Goal: Task Accomplishment & Management: Use online tool/utility

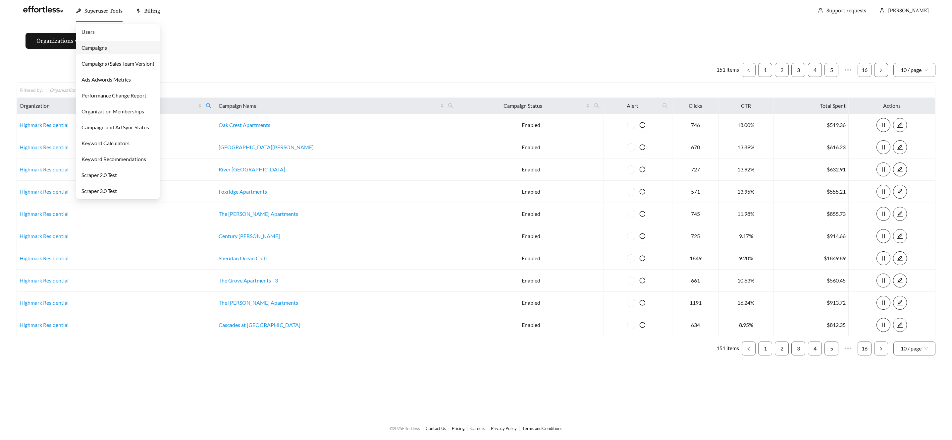
click at [108, 10] on span "Superuser Tools" at bounding box center [103, 11] width 38 height 7
click at [105, 45] on link "Campaigns" at bounding box center [94, 47] width 26 height 6
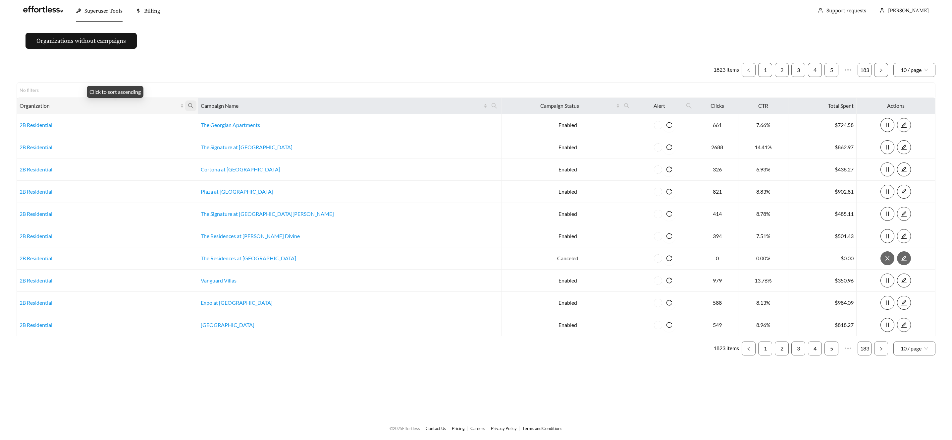
click at [196, 102] on span at bounding box center [190, 105] width 11 height 11
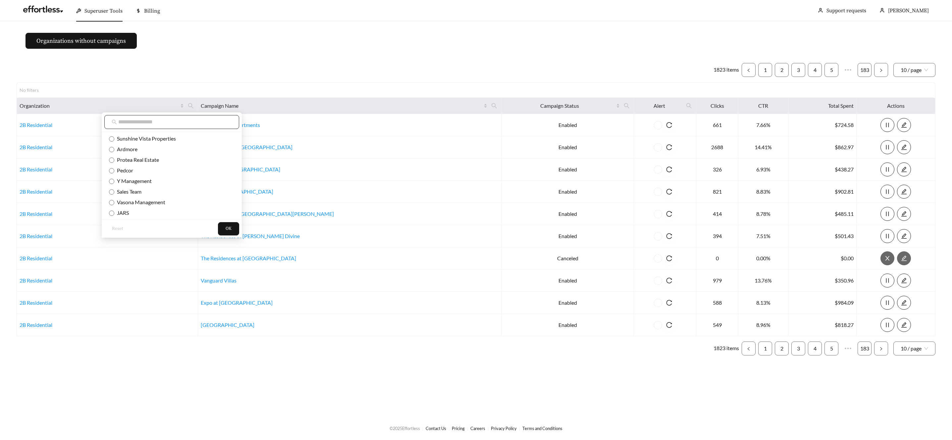
click at [208, 121] on input "text" at bounding box center [175, 122] width 114 height 8
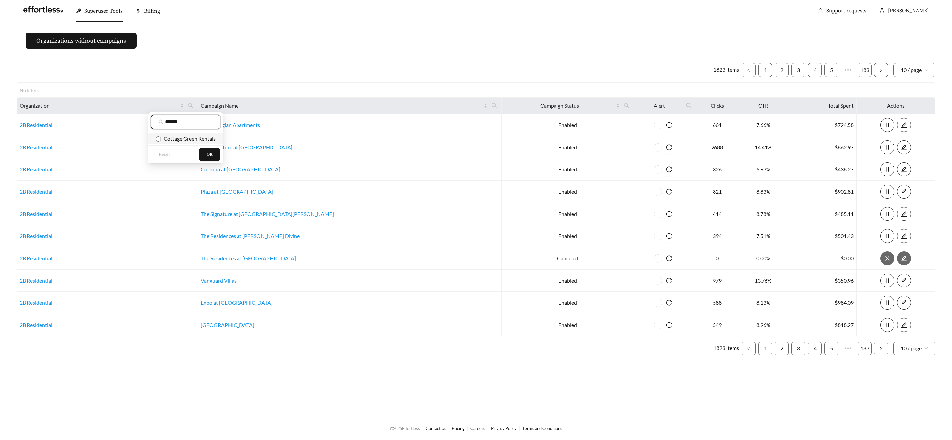
type input "******"
click at [212, 135] on span "Cottage Green Rentals" at bounding box center [186, 138] width 60 height 7
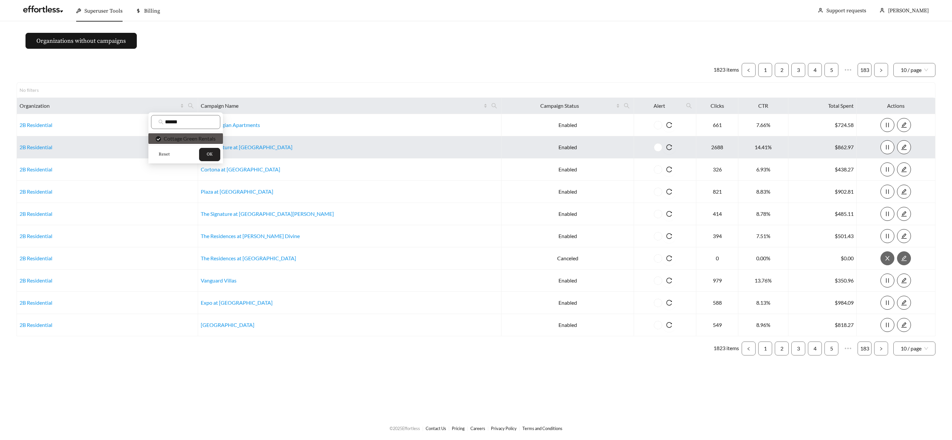
click at [213, 149] on button "OK" at bounding box center [209, 154] width 21 height 13
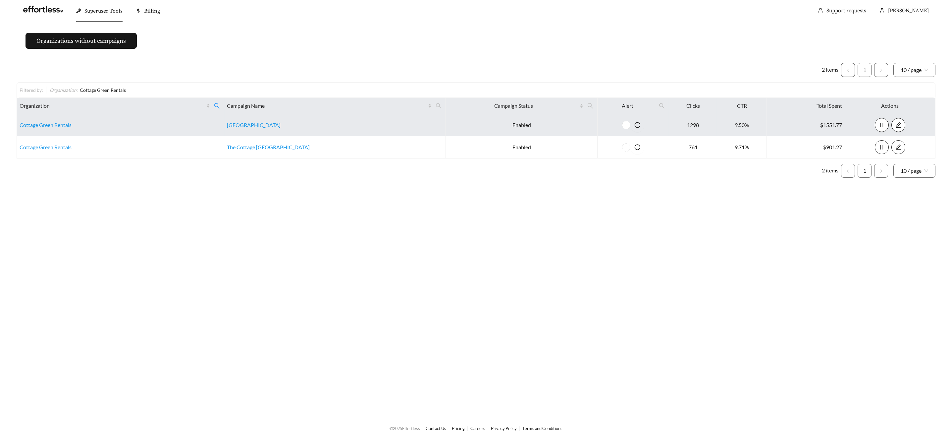
click at [54, 128] on td "Cottage Green Rentals" at bounding box center [120, 125] width 207 height 22
click at [59, 124] on link "Cottage Green Rentals" at bounding box center [46, 125] width 52 height 6
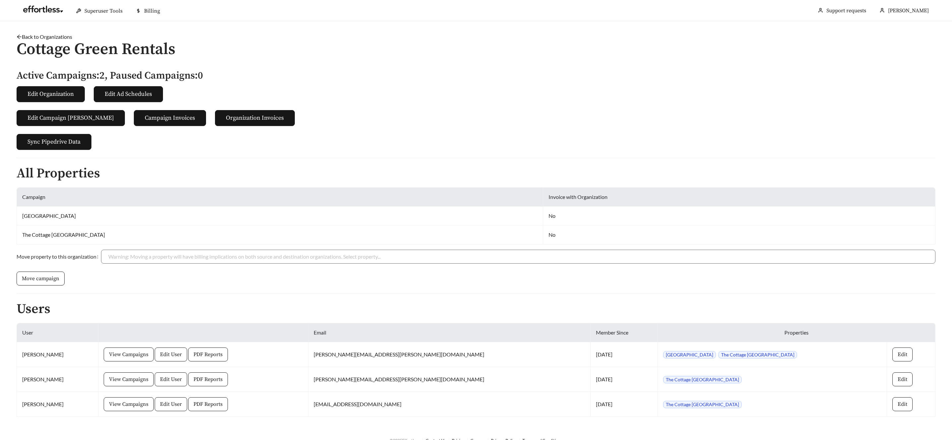
scroll to position [12, 0]
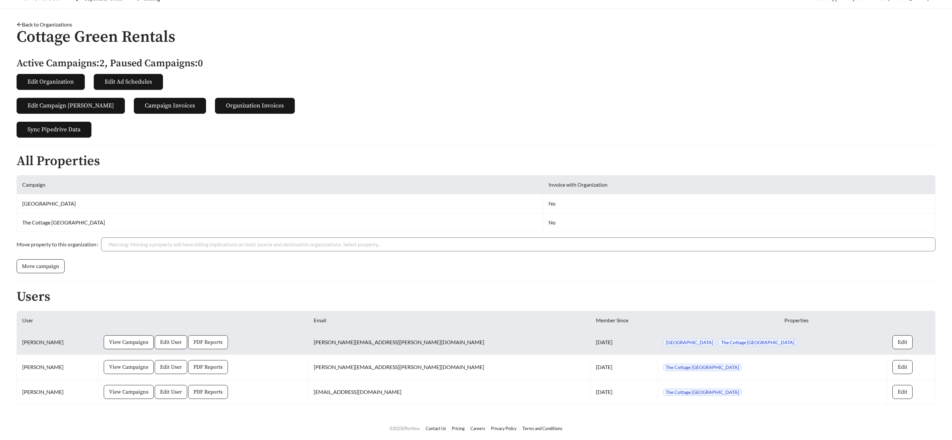
click at [223, 341] on span "PDF Reports" at bounding box center [207, 342] width 29 height 8
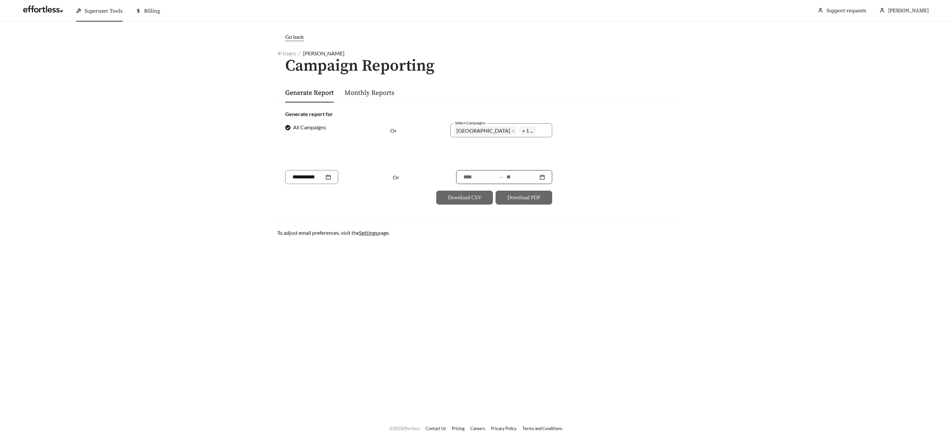
click at [514, 175] on input at bounding box center [523, 177] width 32 height 8
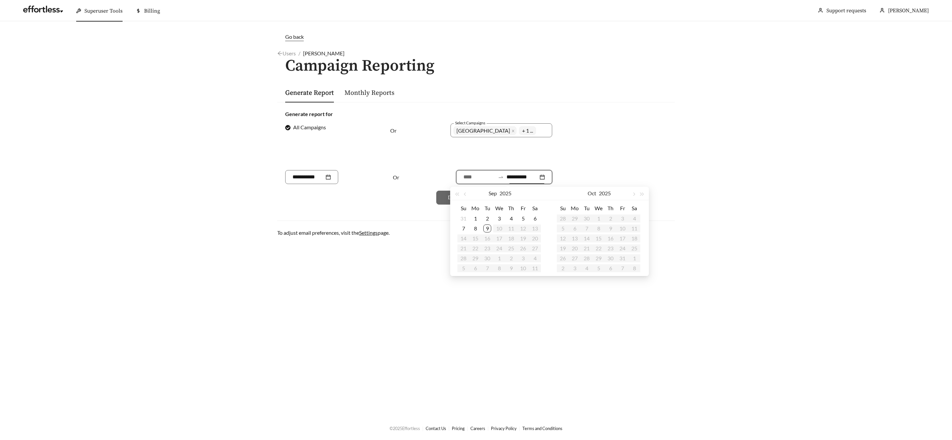
type input "**********"
click at [485, 230] on div "9" at bounding box center [487, 228] width 8 height 8
type input "**********"
click at [463, 196] on button "button" at bounding box center [465, 193] width 9 height 13
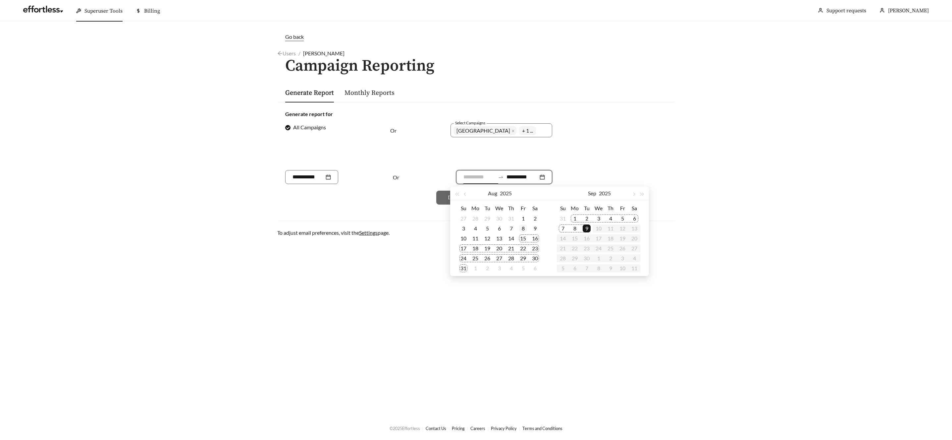
type input "**********"
click at [523, 226] on div "8" at bounding box center [523, 228] width 8 height 8
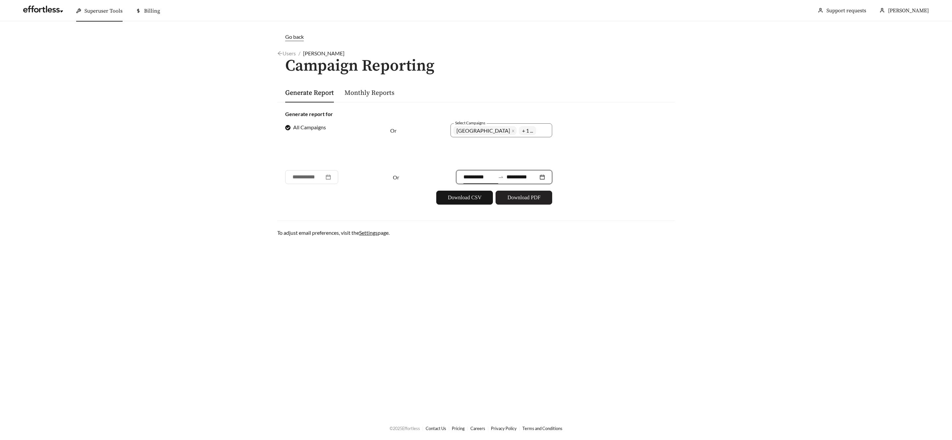
click at [521, 196] on span "Download PDF" at bounding box center [524, 197] width 33 height 8
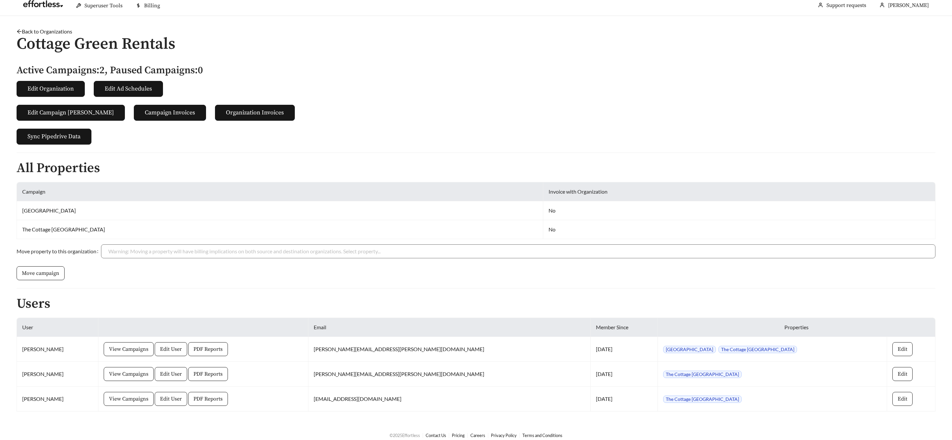
scroll to position [12, 0]
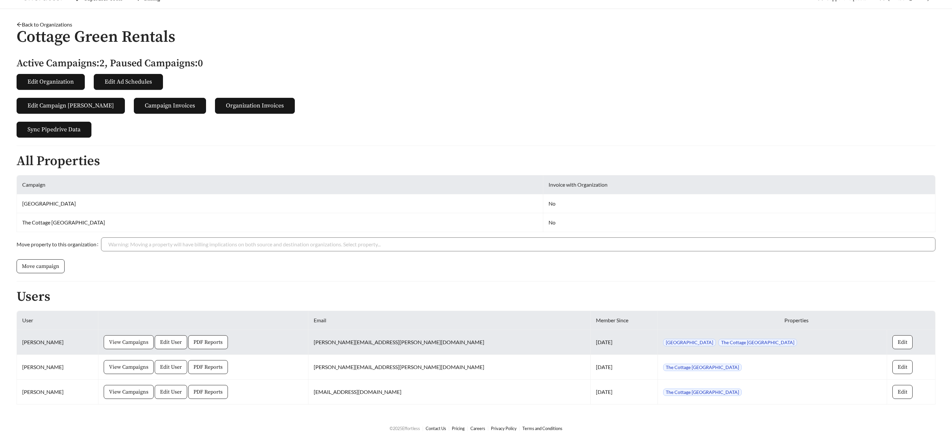
click at [131, 342] on span "View Campaigns" at bounding box center [128, 342] width 39 height 8
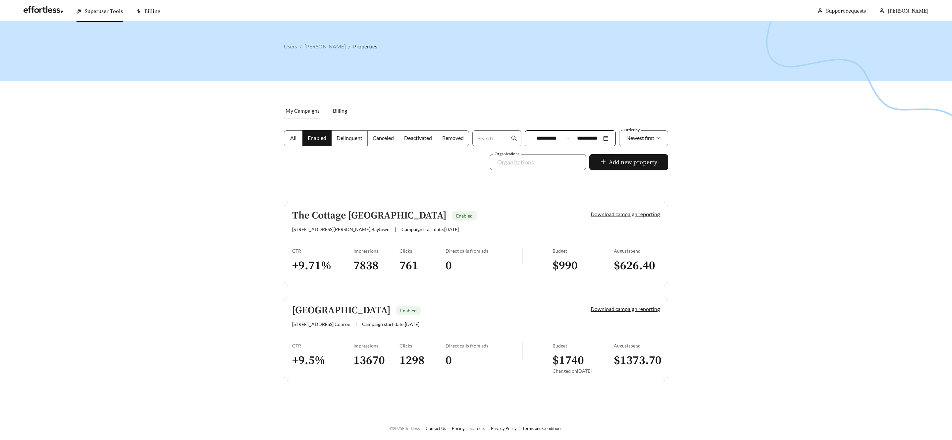
click at [339, 215] on h5 "The Cottage [GEOGRAPHIC_DATA]" at bounding box center [369, 215] width 154 height 11
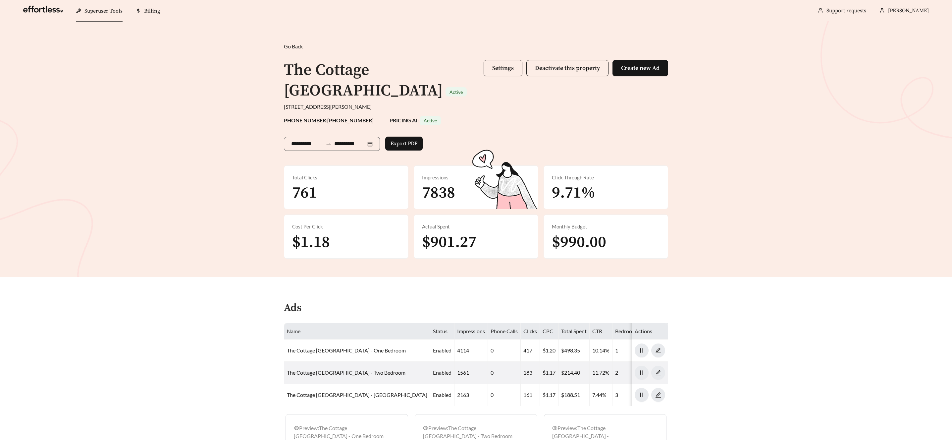
click at [505, 67] on span "Settings" at bounding box center [503, 68] width 22 height 8
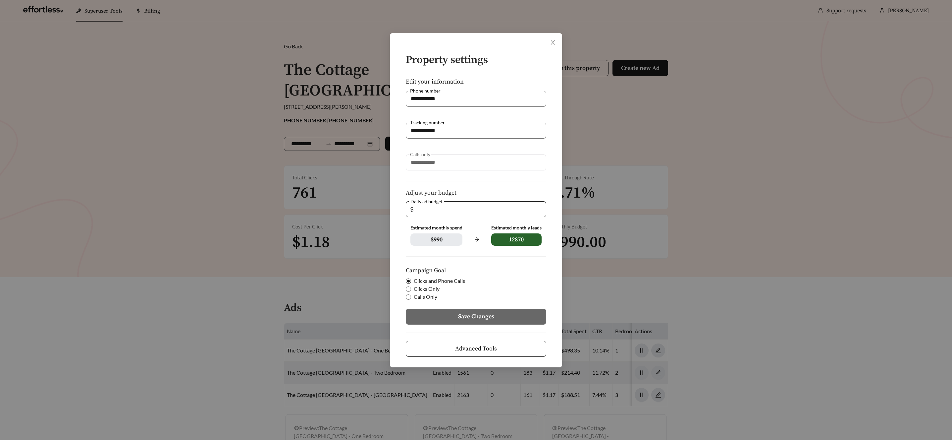
click at [513, 341] on button "Advanced Tools" at bounding box center [476, 349] width 140 height 16
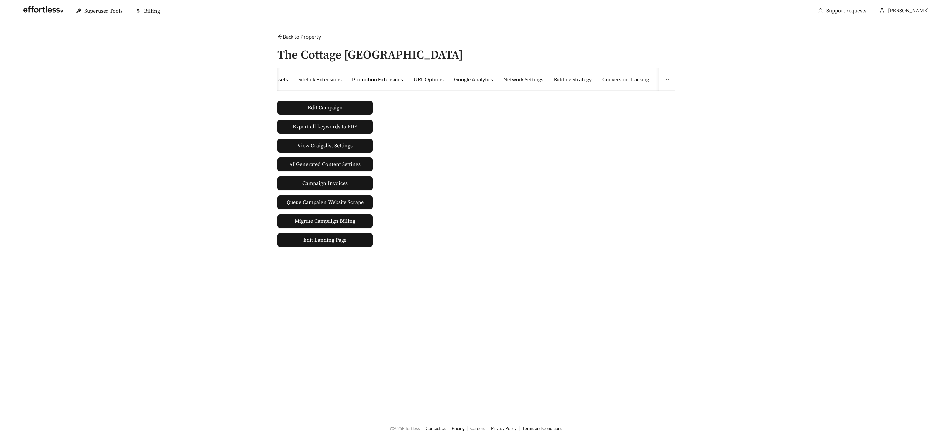
click at [392, 80] on div "Promotion Extensions" at bounding box center [377, 79] width 51 height 8
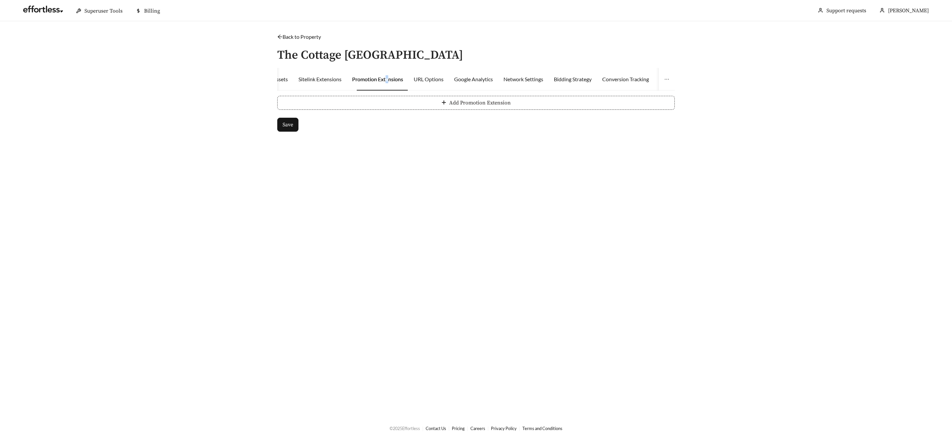
click at [441, 101] on button "Add Promotion Extension" at bounding box center [476, 103] width 398 height 14
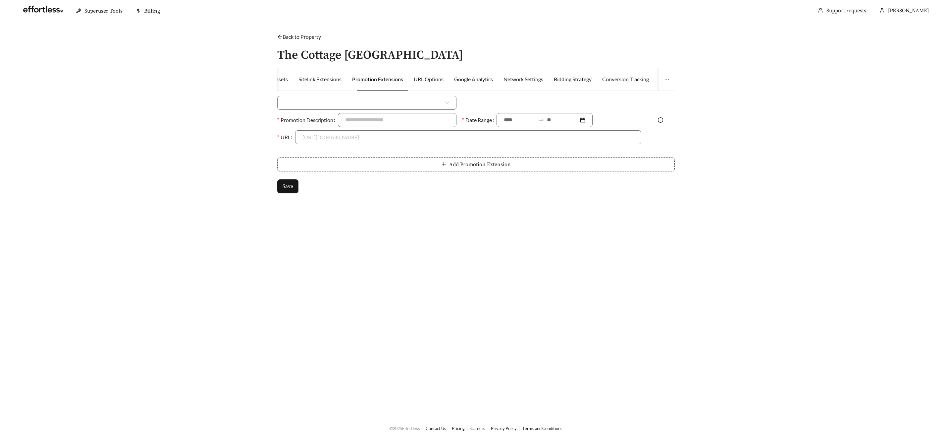
click at [506, 78] on div "Superuser PMS Integrations Activity Location Targeting Bidding Strategy Metrics…" at bounding box center [355, 79] width 786 height 23
drag, startPoint x: 531, startPoint y: 78, endPoint x: 536, endPoint y: 79, distance: 5.0
click at [532, 78] on div "Network Settings" at bounding box center [524, 79] width 40 height 8
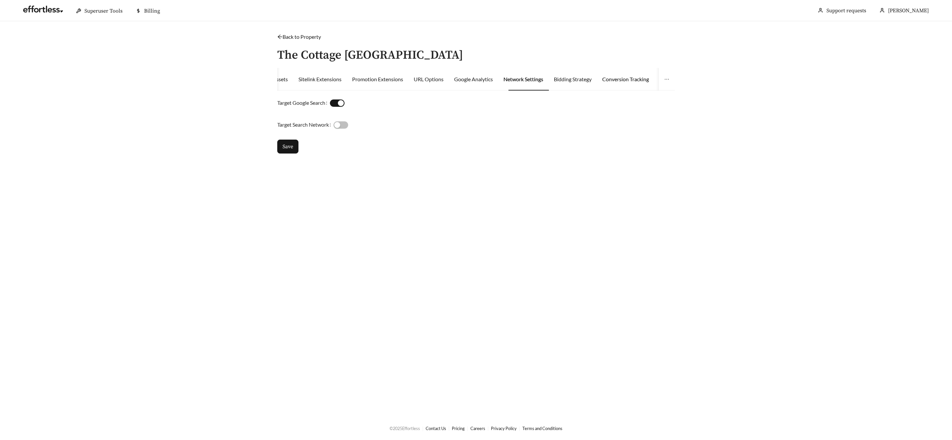
click at [617, 81] on div "Conversion Tracking" at bounding box center [625, 79] width 47 height 8
click at [597, 79] on div "Edit Ad Schedule" at bounding box center [581, 79] width 38 height 8
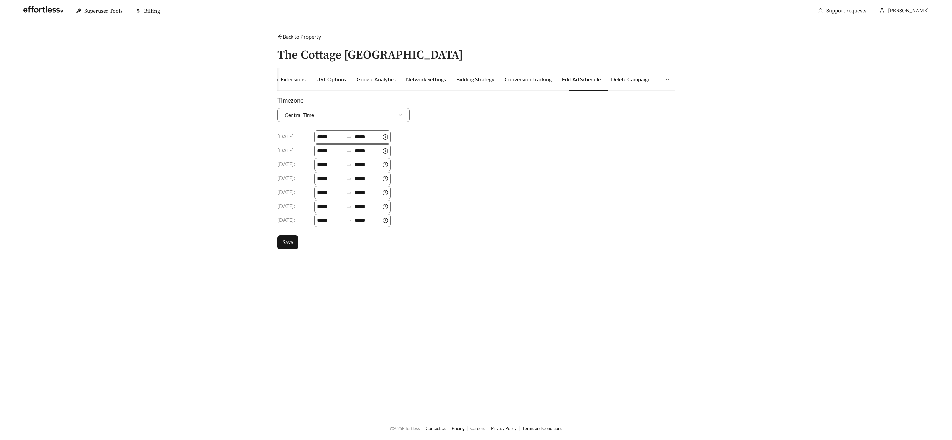
click at [284, 38] on link "Back to Property" at bounding box center [299, 36] width 44 height 6
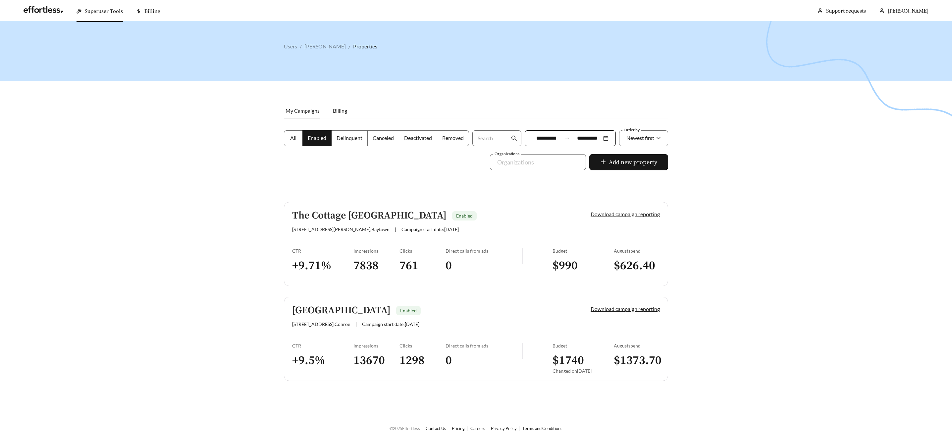
click at [344, 311] on h5 "[GEOGRAPHIC_DATA]" at bounding box center [341, 310] width 98 height 11
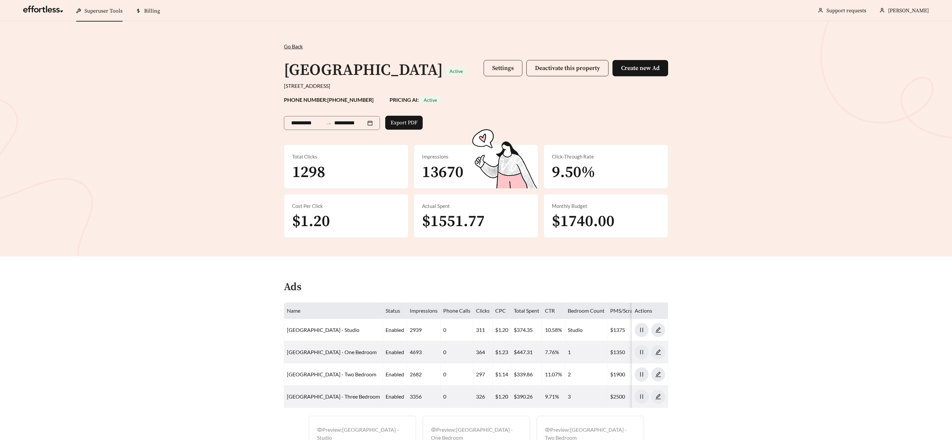
click at [500, 76] on button "Settings" at bounding box center [503, 68] width 39 height 16
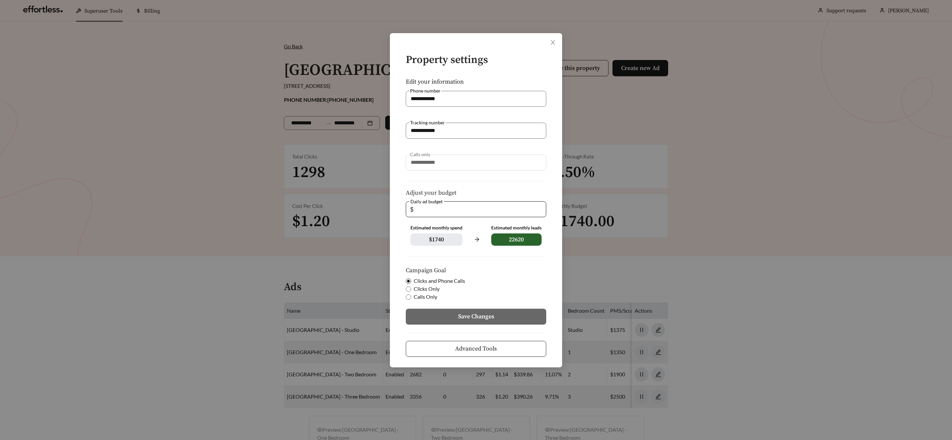
click at [518, 344] on button "Advanced Tools" at bounding box center [476, 349] width 140 height 16
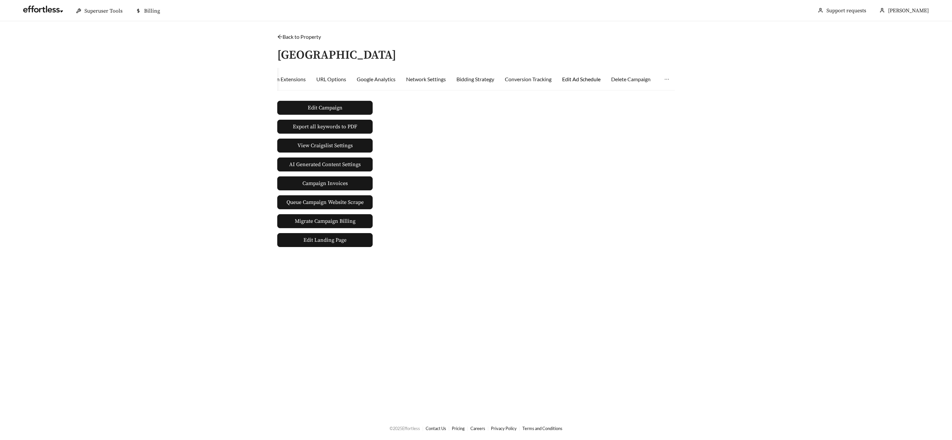
click at [585, 79] on div "Edit Ad Schedule" at bounding box center [581, 79] width 38 height 8
